Goal: Task Accomplishment & Management: Manage account settings

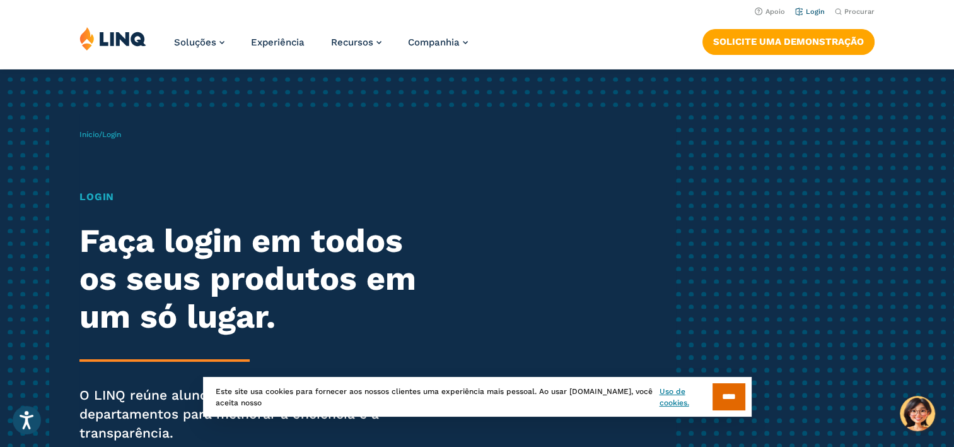
click at [815, 8] on link "Login" at bounding box center [810, 12] width 30 height 8
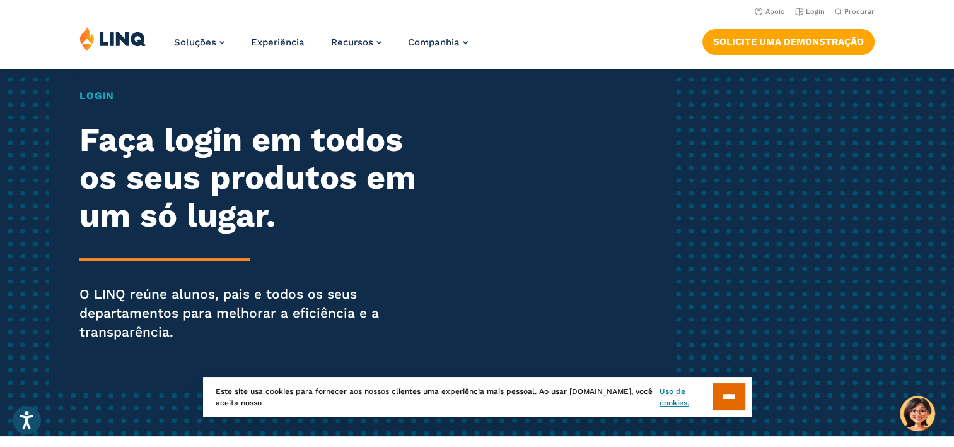
scroll to position [76, 0]
